Goal: Check status: Check status

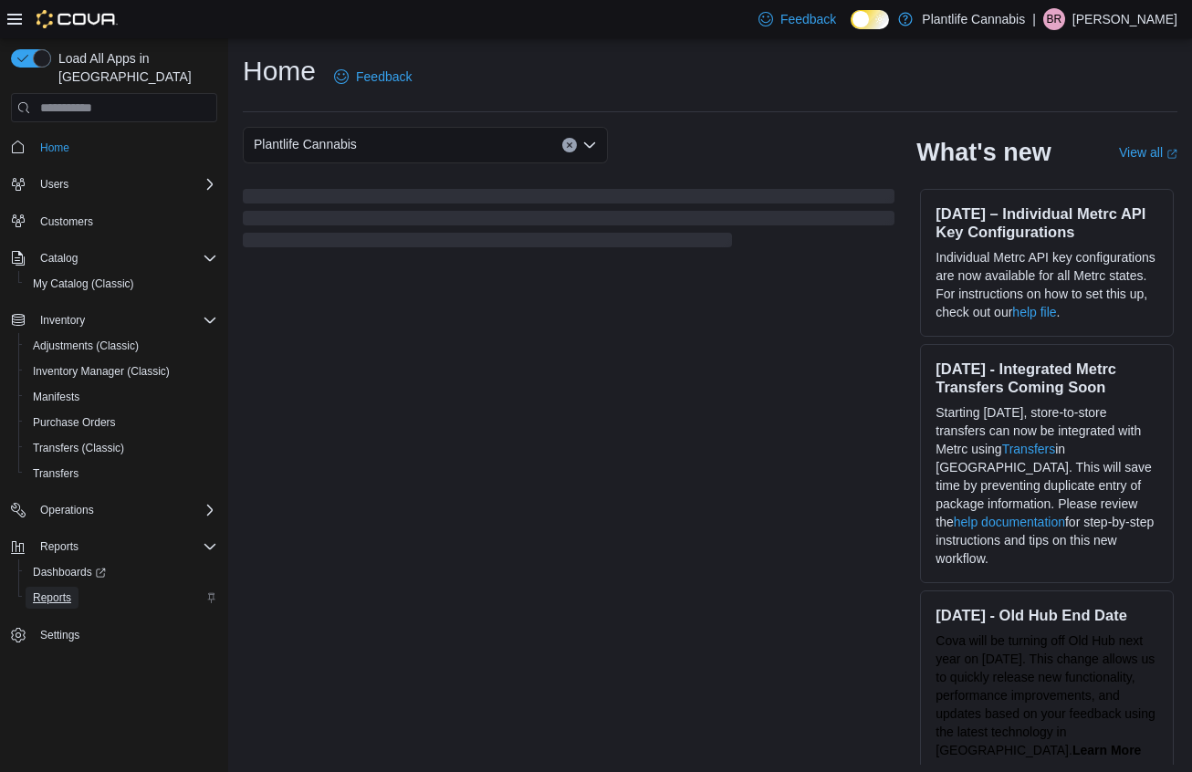
click at [68, 590] on span "Reports" at bounding box center [52, 597] width 38 height 15
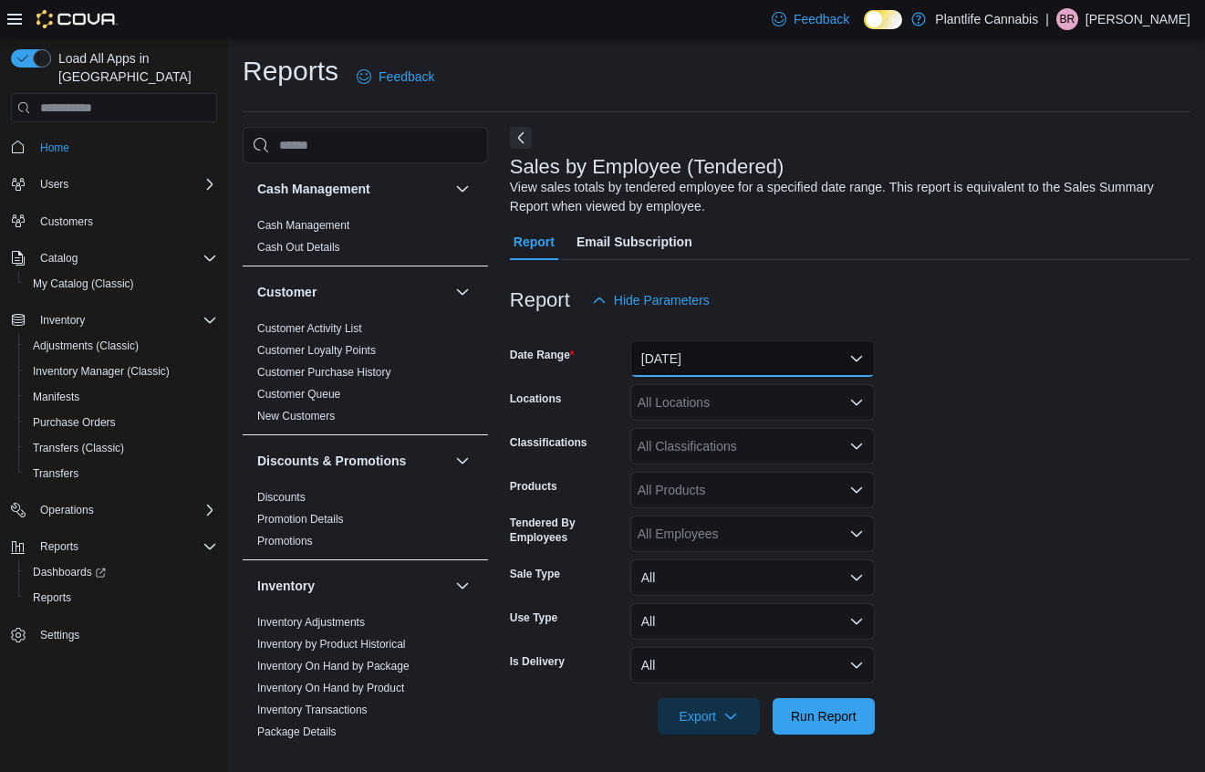
click at [673, 349] on button "[DATE]" at bounding box center [753, 358] width 245 height 36
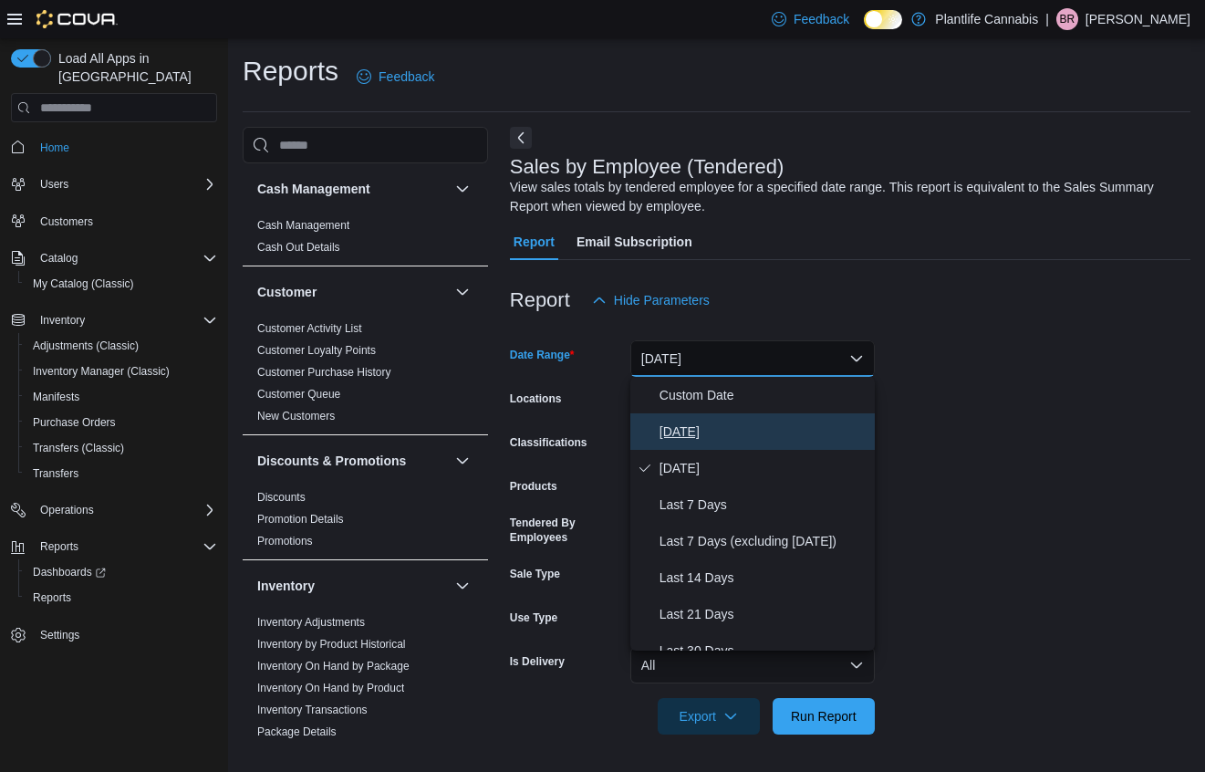
click at [711, 435] on span "[DATE]" at bounding box center [764, 432] width 208 height 22
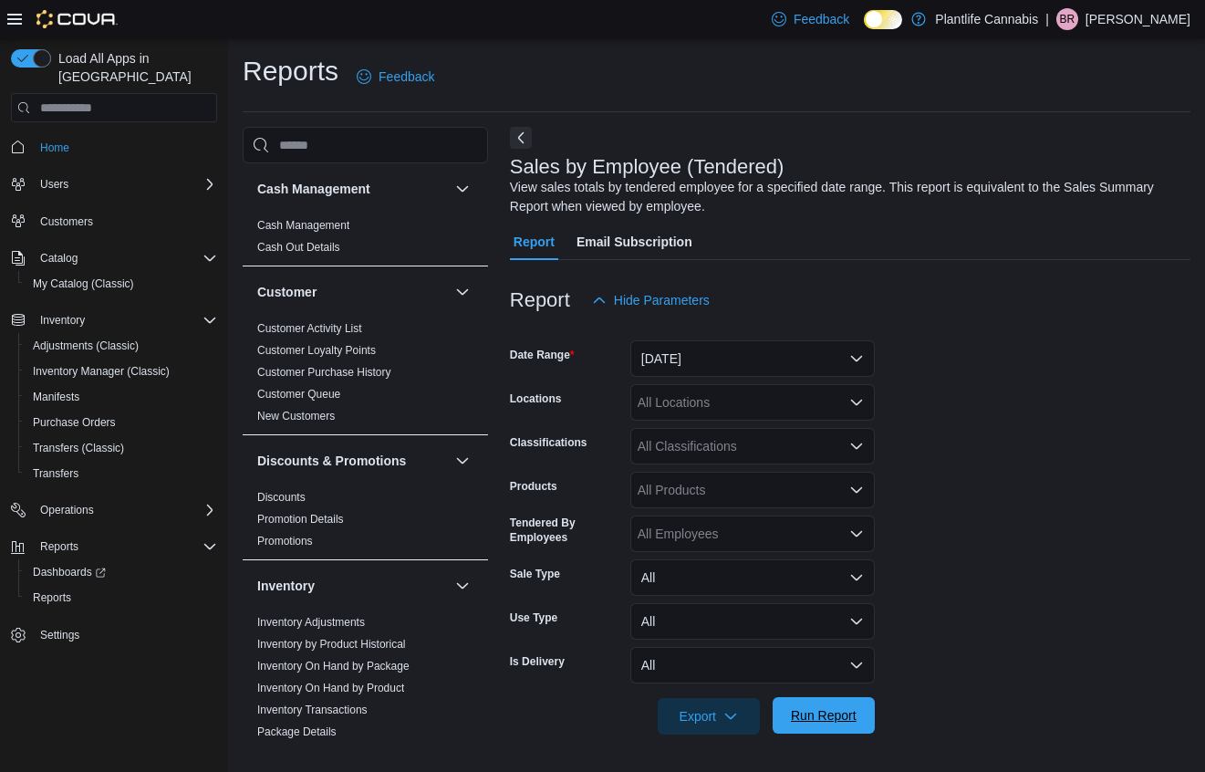
click at [838, 707] on span "Run Report" at bounding box center [824, 715] width 66 height 18
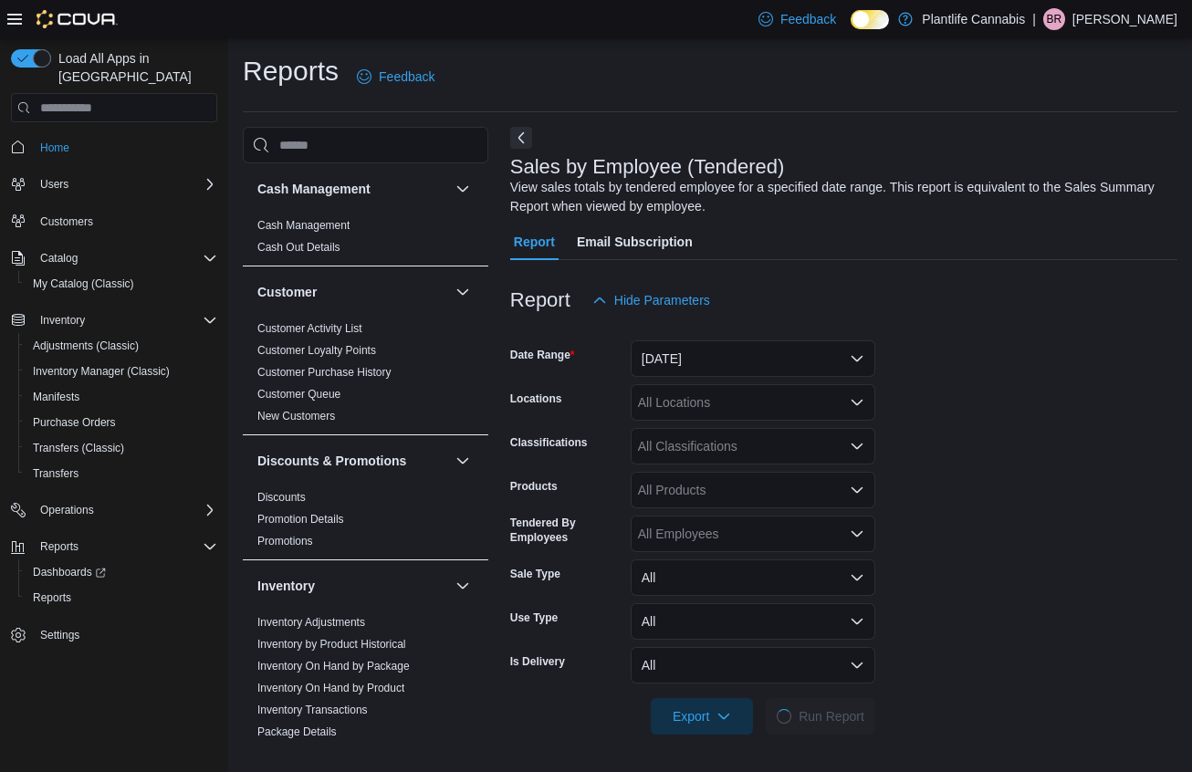
click at [733, 397] on div "All Locations" at bounding box center [753, 402] width 245 height 36
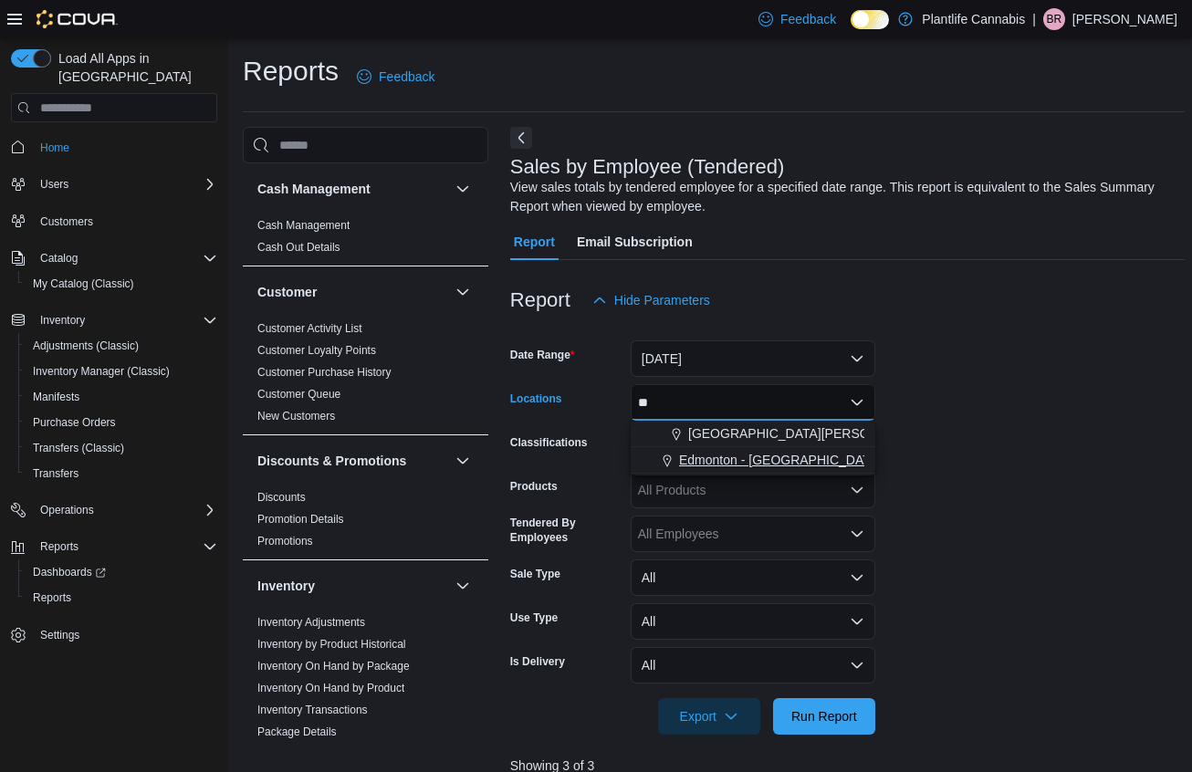
type input "**"
click at [753, 454] on span "Edmonton - [GEOGRAPHIC_DATA]" at bounding box center [780, 460] width 203 height 18
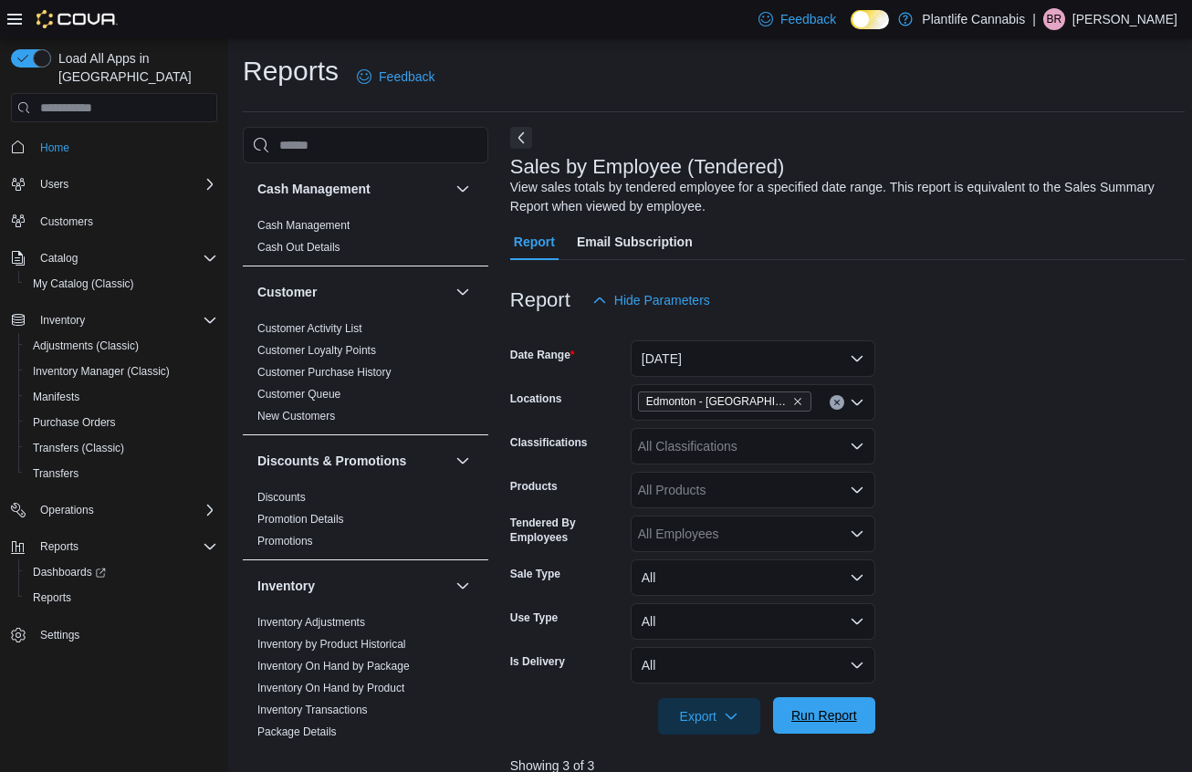
click at [831, 725] on span "Run Report" at bounding box center [824, 715] width 80 height 36
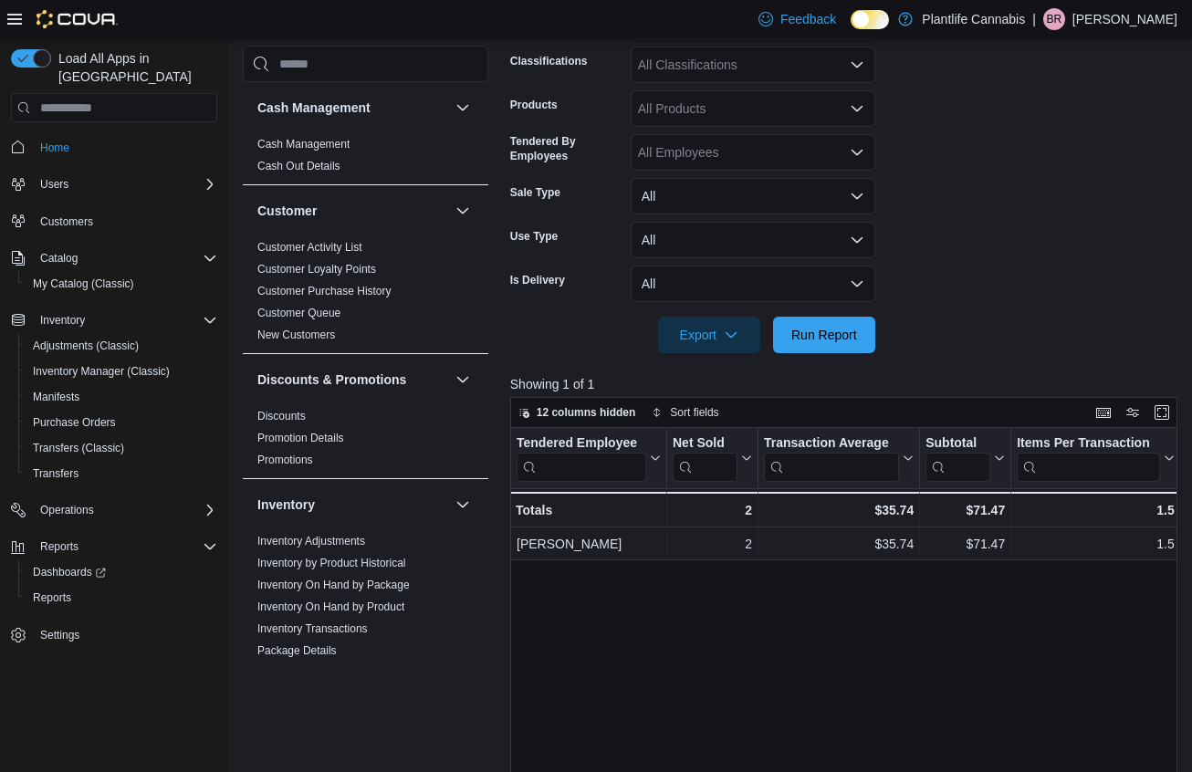
scroll to position [464, 0]
